Goal: Find specific page/section: Find specific page/section

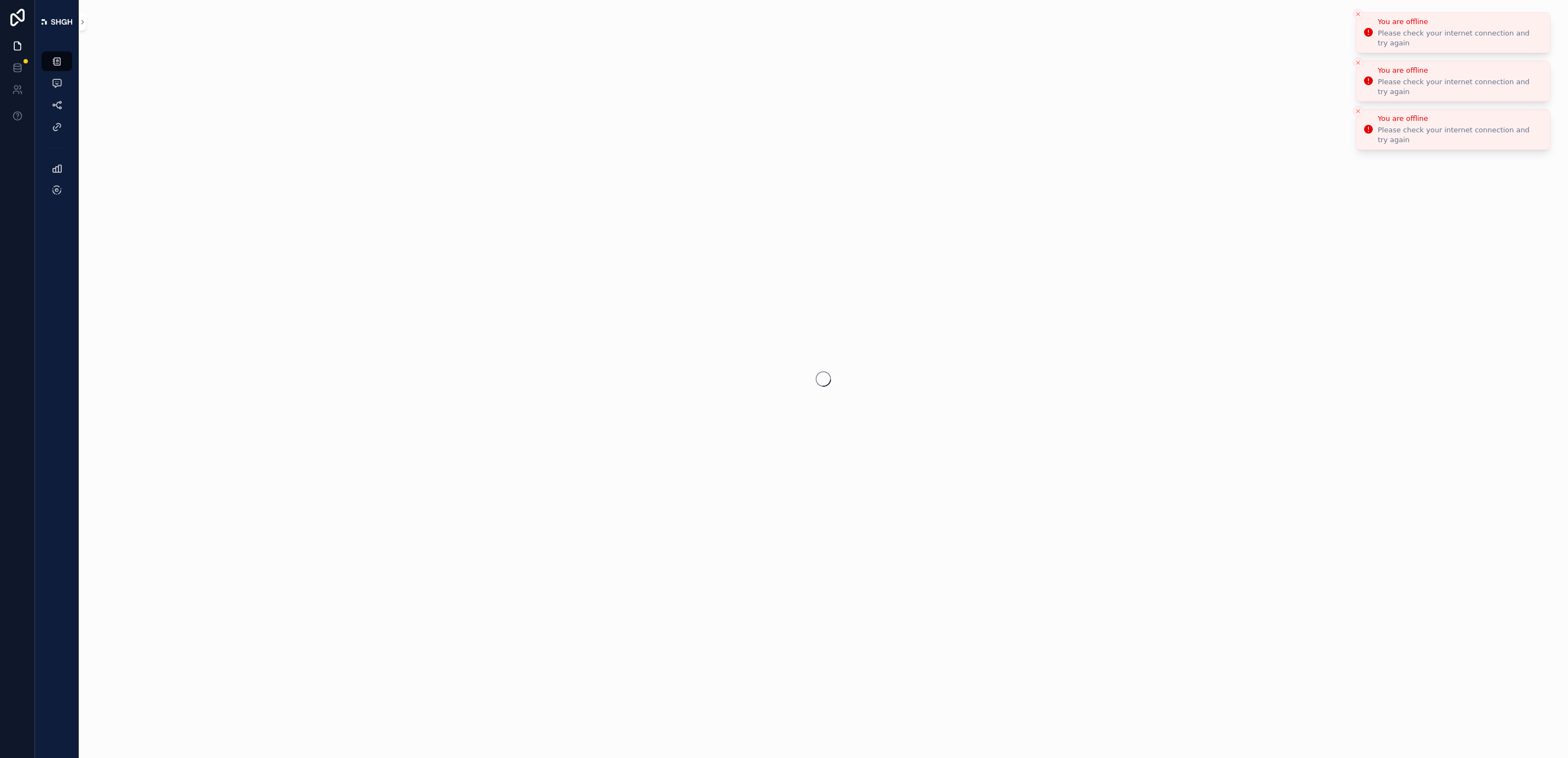
click at [1360, 19] on button "Close toast" at bounding box center [1358, 14] width 11 height 11
click at [1362, 14] on icon "Close toast" at bounding box center [1358, 14] width 7 height 7
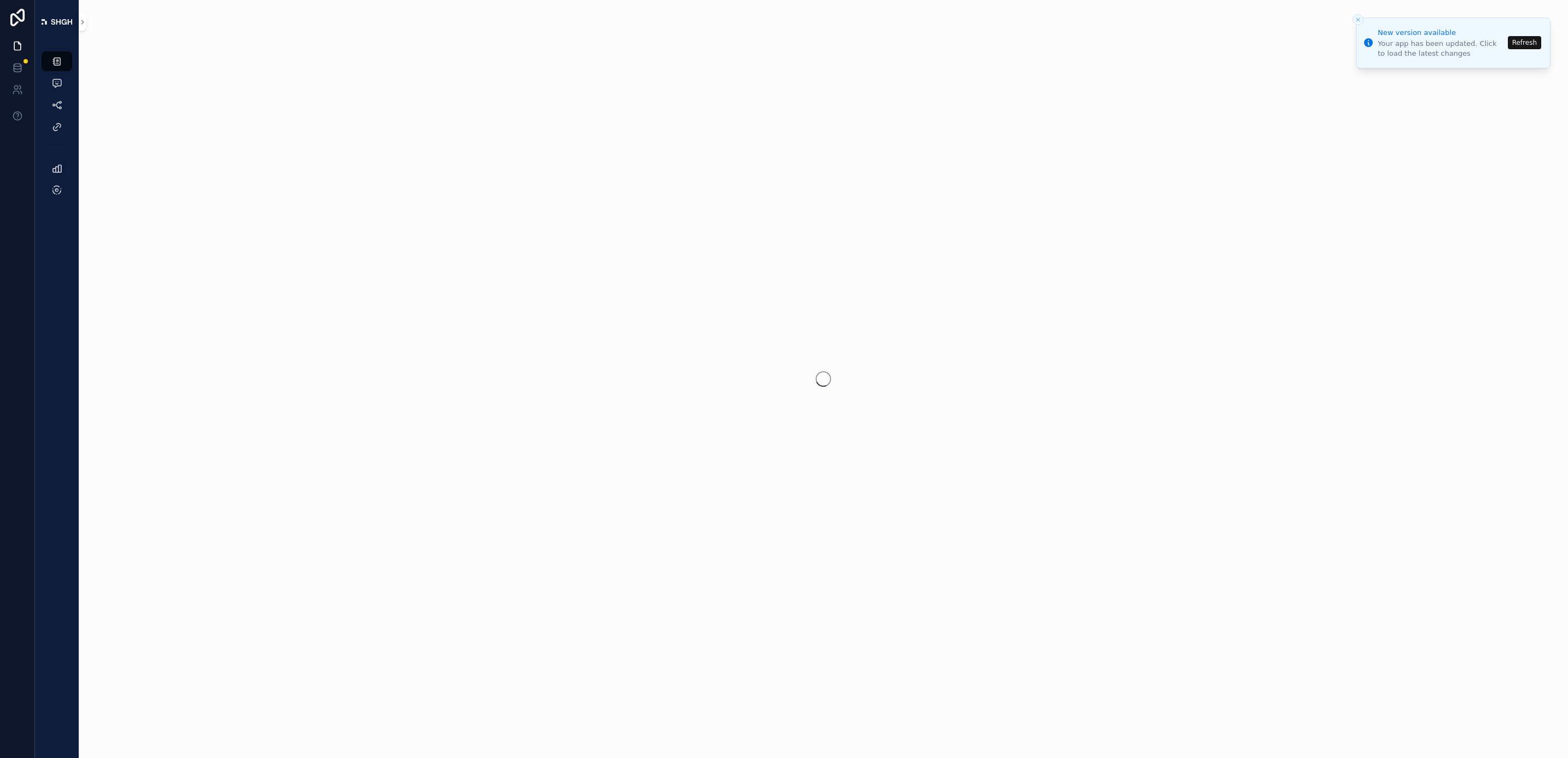
click at [1362, 18] on li "New version available Your app has been updated. Click to load the latest chang…" at bounding box center [1453, 43] width 195 height 51
click at [1357, 19] on icon "Close toast" at bounding box center [1358, 19] width 7 height 7
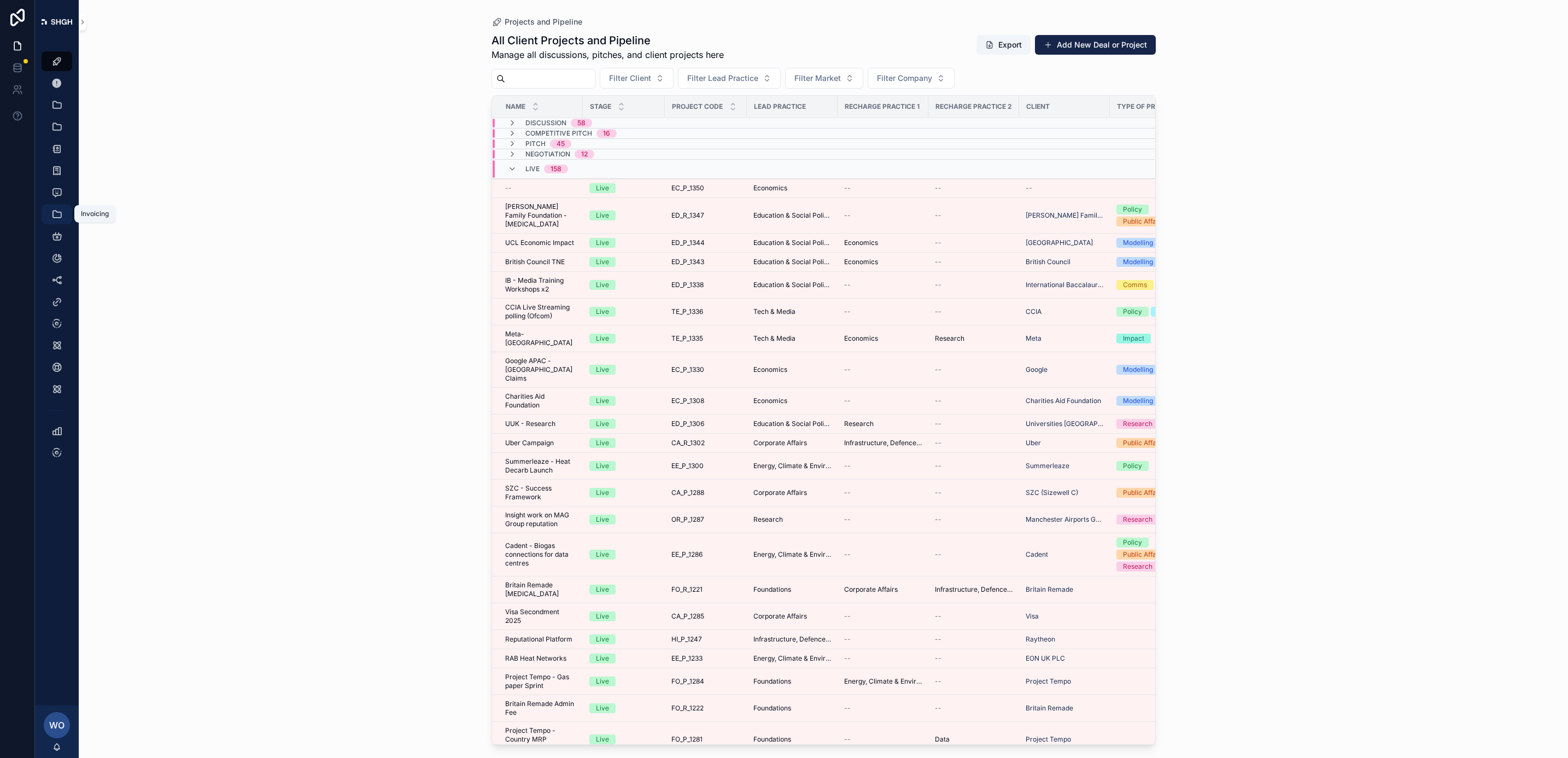
click at [59, 215] on icon "scrollable content" at bounding box center [57, 214] width 11 height 11
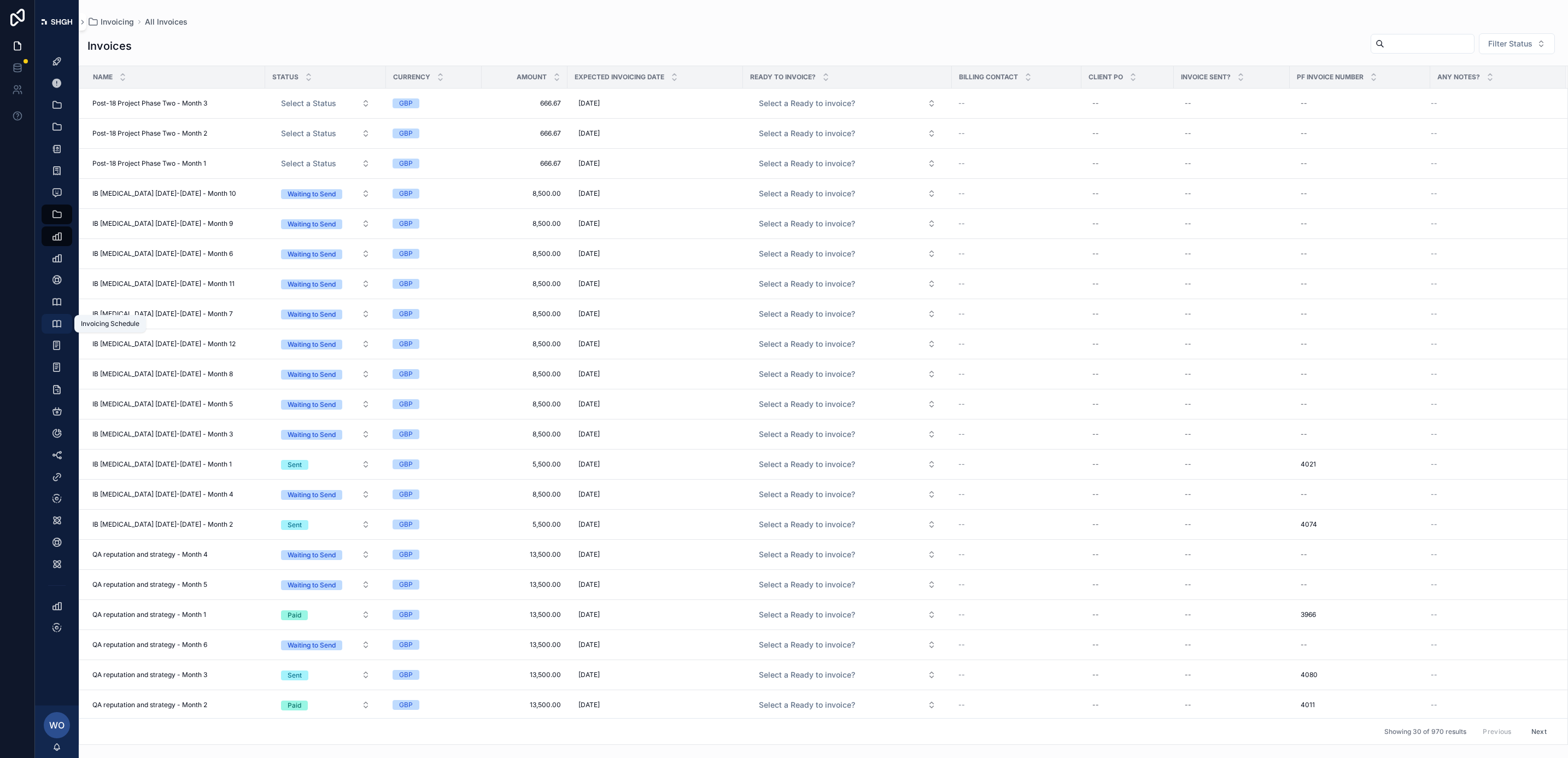
click at [59, 327] on icon "scrollable content" at bounding box center [57, 323] width 11 height 11
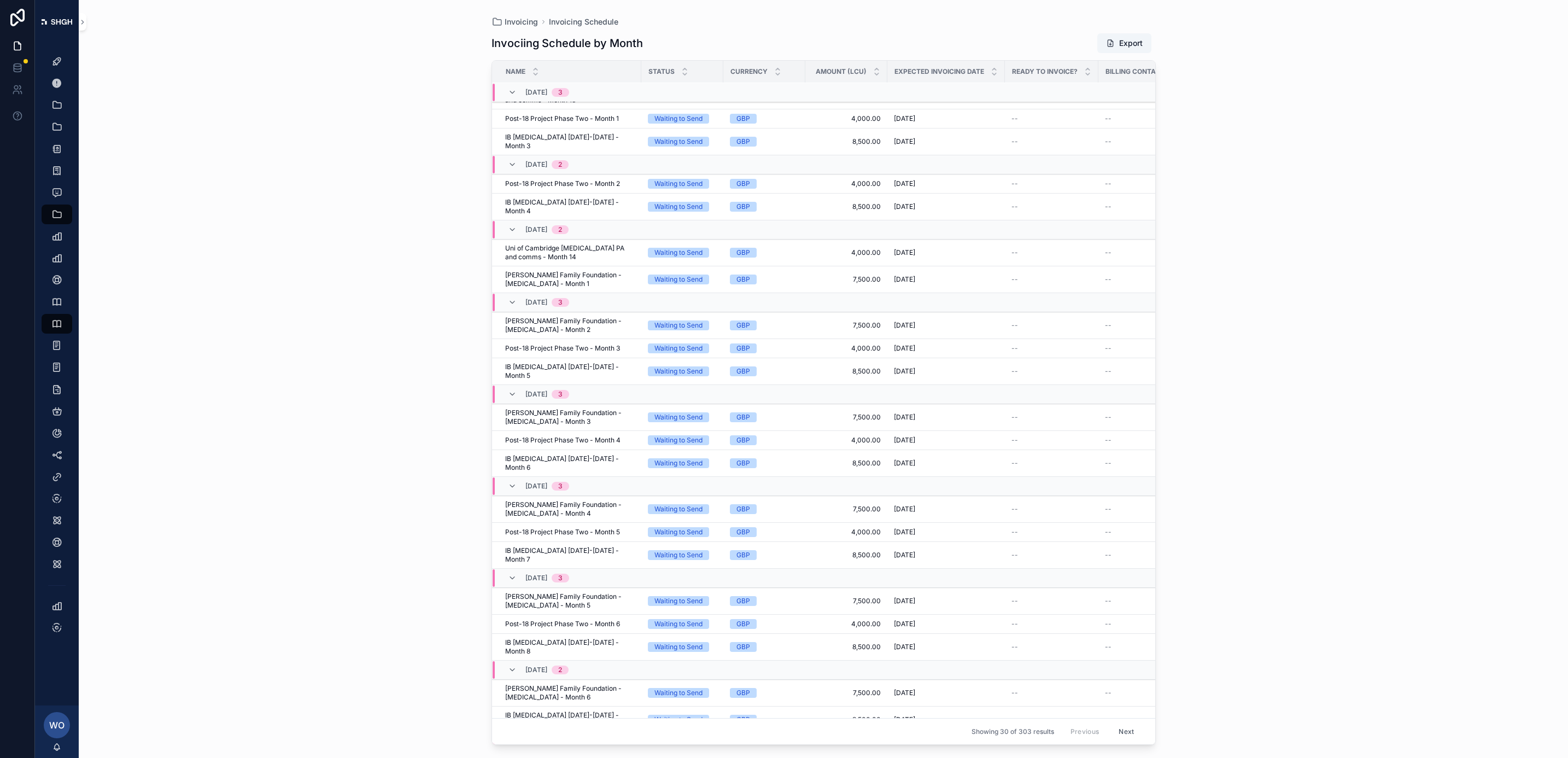
scroll to position [120, 0]
